Goal: Task Accomplishment & Management: Use online tool/utility

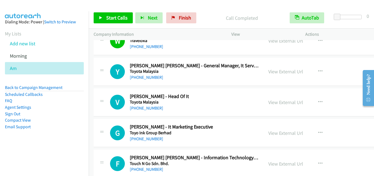
scroll to position [959, 0]
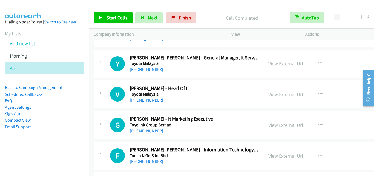
click at [93, 107] on td "V Callback Scheduled [PERSON_NAME] - Head Of It Toyota [GEOGRAPHIC_DATA] Asia/[…" at bounding box center [254, 94] width 330 height 31
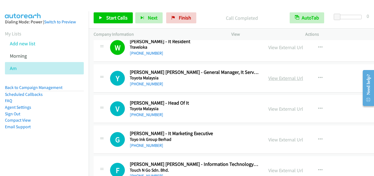
scroll to position [931, 0]
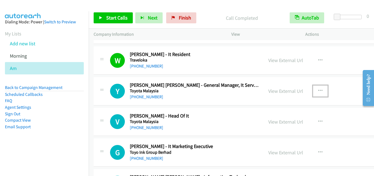
click at [318, 90] on icon "button" at bounding box center [320, 90] width 4 height 4
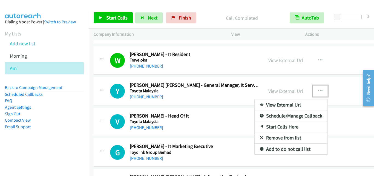
click at [290, 127] on link "Start Calls Here" at bounding box center [291, 126] width 73 height 11
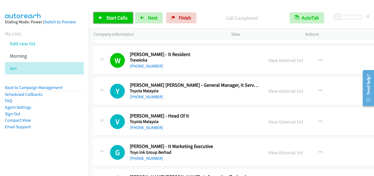
click at [121, 19] on span "Start Calls" at bounding box center [116, 18] width 21 height 6
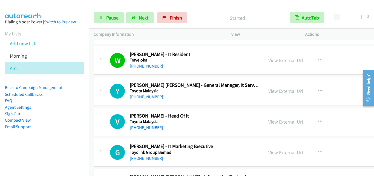
scroll to position [959, 0]
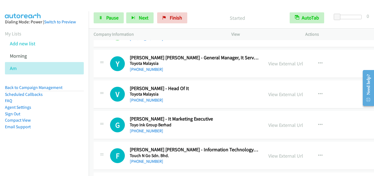
drag, startPoint x: 102, startPoint y: 70, endPoint x: 97, endPoint y: 66, distance: 6.0
click at [102, 70] on div "Y Callback Scheduled [PERSON_NAME] [PERSON_NAME] - General Manager, It Services…" at bounding box center [179, 64] width 160 height 18
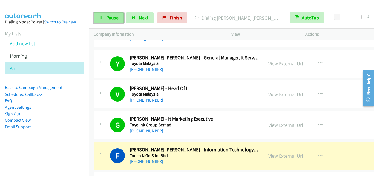
click at [113, 19] on span "Pause" at bounding box center [112, 18] width 12 height 6
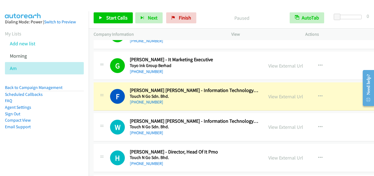
scroll to position [1041, 0]
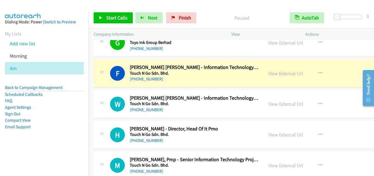
click at [109, 135] on div "H Callback Scheduled [PERSON_NAME] - Director, Head Of It Pmo Touch N Go Sdn. B…" at bounding box center [179, 134] width 160 height 18
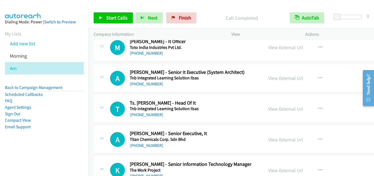
scroll to position [1260, 0]
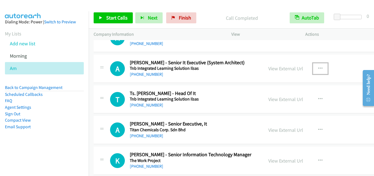
click at [318, 67] on icon "button" at bounding box center [320, 68] width 4 height 4
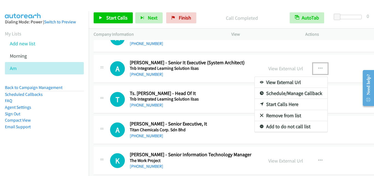
click at [282, 105] on link "Start Calls Here" at bounding box center [291, 104] width 73 height 11
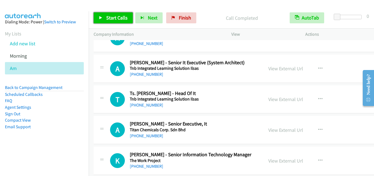
click at [123, 18] on span "Start Calls" at bounding box center [116, 18] width 21 height 6
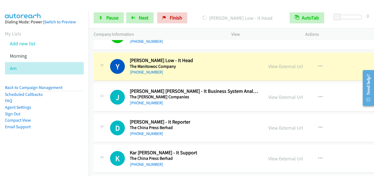
scroll to position [1397, 0]
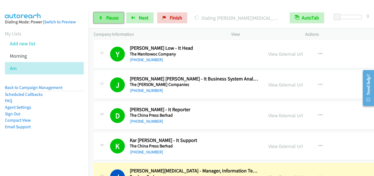
click at [101, 16] on icon at bounding box center [101, 18] width 4 height 4
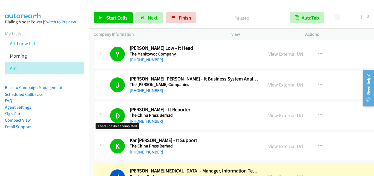
click at [110, 108] on h1 "D" at bounding box center [117, 115] width 15 height 15
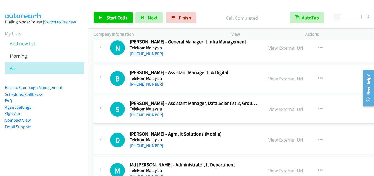
scroll to position [4026, 0]
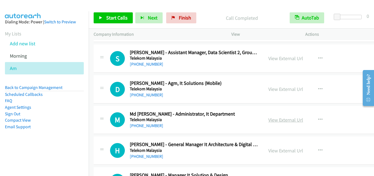
click at [276, 121] on link "View External Url" at bounding box center [285, 119] width 35 height 6
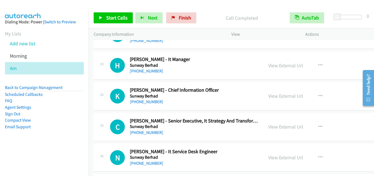
scroll to position [5314, 0]
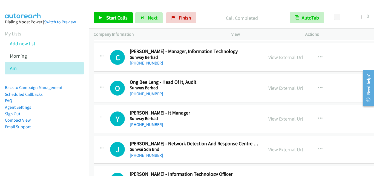
click at [281, 119] on link "View External Url" at bounding box center [285, 118] width 35 height 6
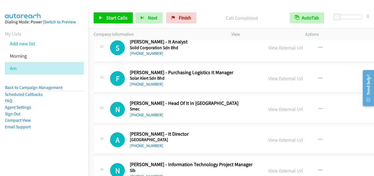
scroll to position [5889, 0]
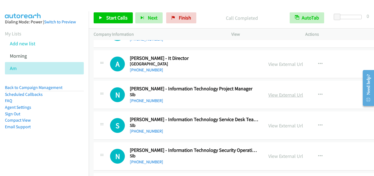
click at [288, 96] on link "View External Url" at bounding box center [285, 94] width 35 height 6
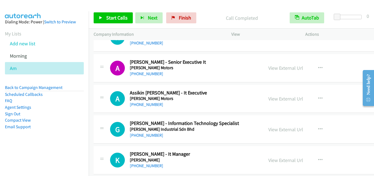
scroll to position [5999, 0]
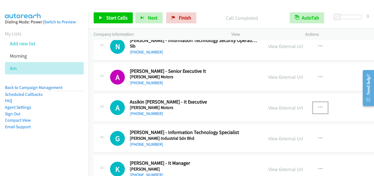
click at [318, 107] on icon "button" at bounding box center [320, 107] width 4 height 4
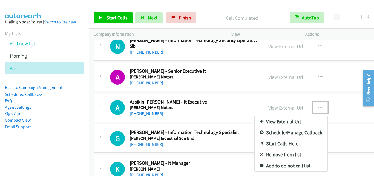
click at [287, 141] on link "Start Calls Here" at bounding box center [291, 143] width 73 height 11
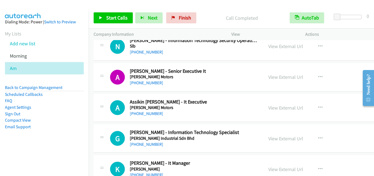
click at [115, 11] on div "Start Calls Pause Next Finish Call Completed AutoTab AutoTab 0" at bounding box center [231, 17] width 285 height 21
click at [117, 16] on span "Start Calls" at bounding box center [116, 18] width 21 height 6
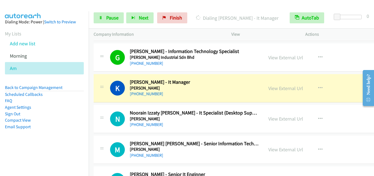
scroll to position [6108, 0]
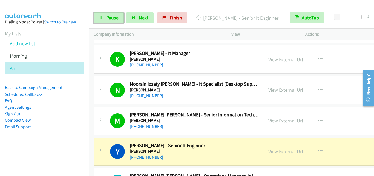
drag, startPoint x: 105, startPoint y: 13, endPoint x: 109, endPoint y: 9, distance: 5.8
click at [105, 13] on link "Pause" at bounding box center [109, 17] width 30 height 11
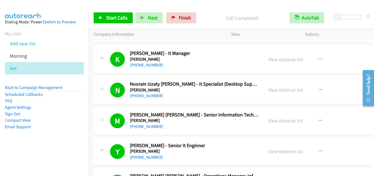
click at [96, 45] on div "K Callback Scheduled [PERSON_NAME] - It Manager [PERSON_NAME] Asia/[GEOGRAPHIC_…" at bounding box center [254, 59] width 320 height 28
